Goal: Navigation & Orientation: Find specific page/section

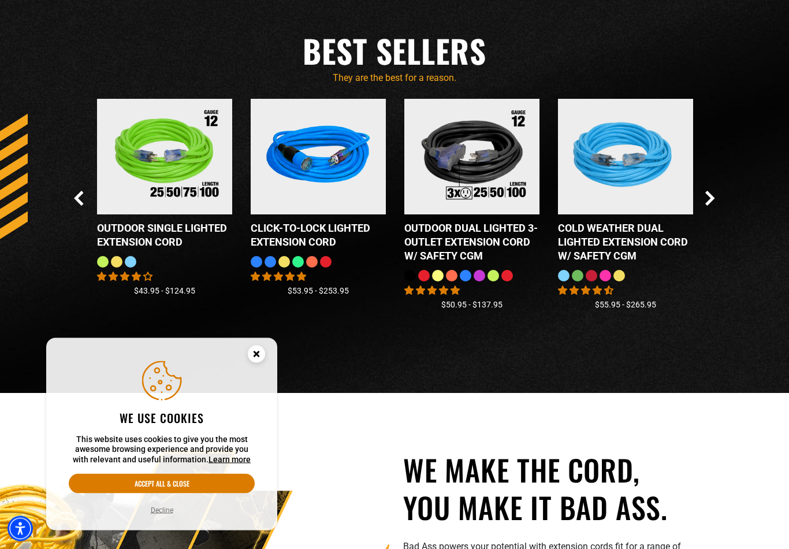
scroll to position [1138, 0]
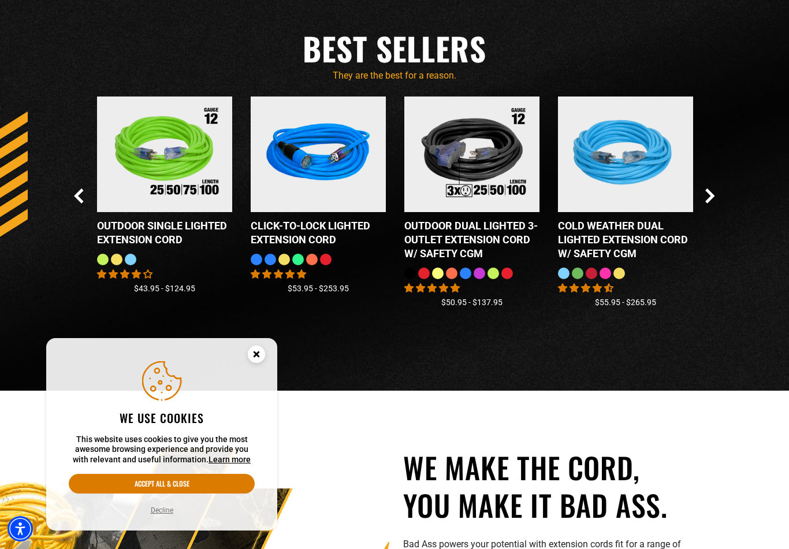
click at [257, 363] on circle "Close this option" at bounding box center [256, 353] width 17 height 17
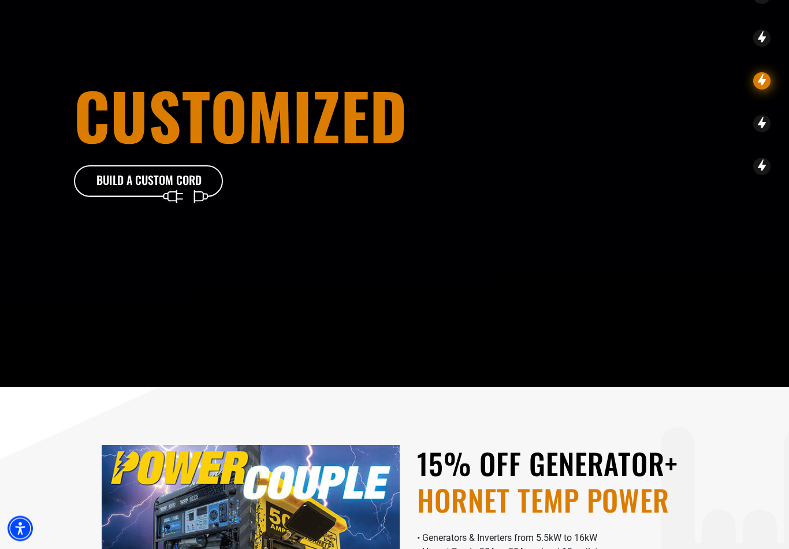
scroll to position [0, 0]
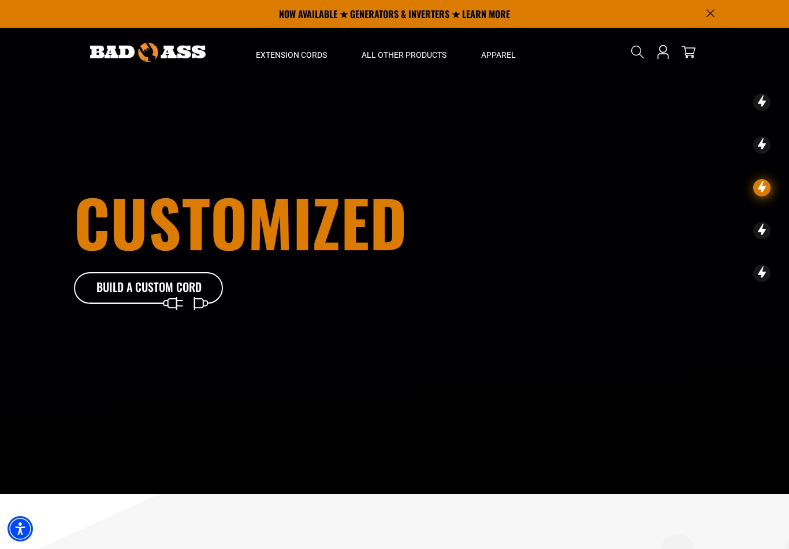
click at [424, 14] on p "NOW AVAILABLE ★ GENERATORS & INVERTERS ★ LEARN MORE" at bounding box center [394, 14] width 641 height 28
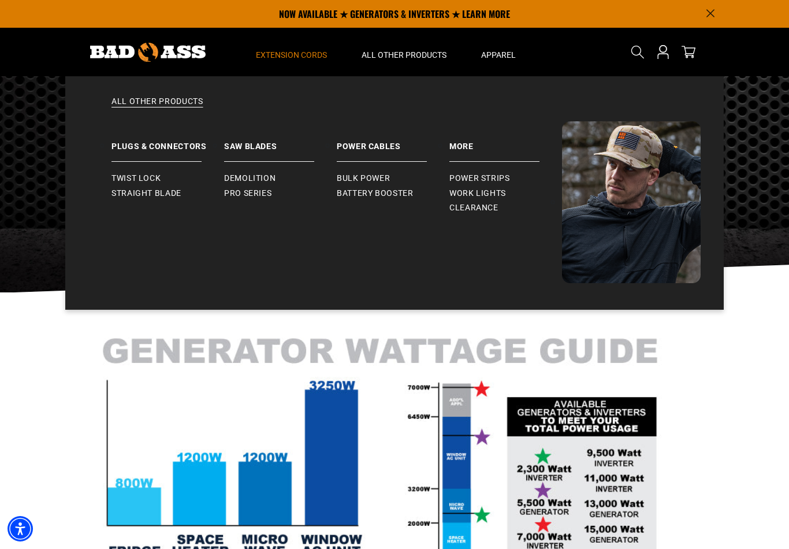
click at [364, 178] on span "Bulk Power" at bounding box center [363, 178] width 53 height 10
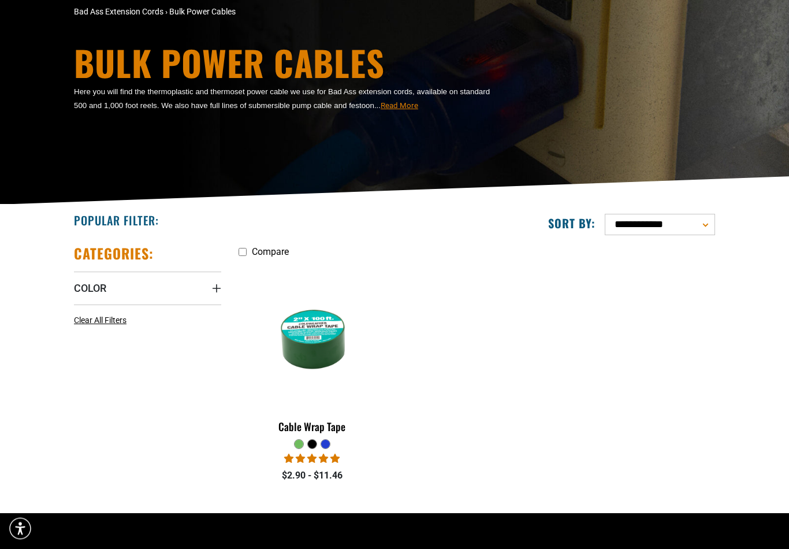
scroll to position [187, 0]
